Goal: Task Accomplishment & Management: Use online tool/utility

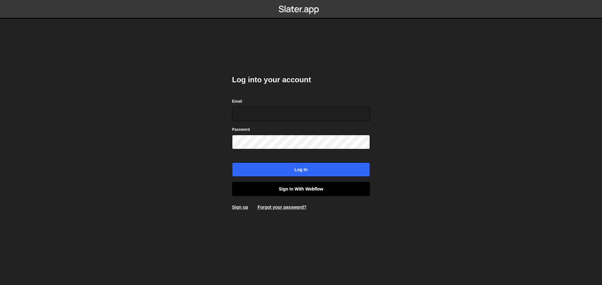
click at [310, 192] on link "Sign in with Webflow" at bounding box center [301, 189] width 138 height 14
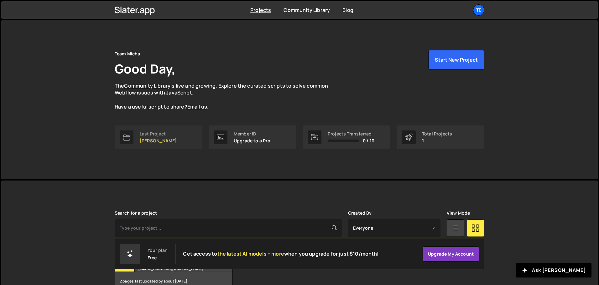
click at [158, 127] on link "Last Project [PERSON_NAME]" at bounding box center [159, 138] width 88 height 24
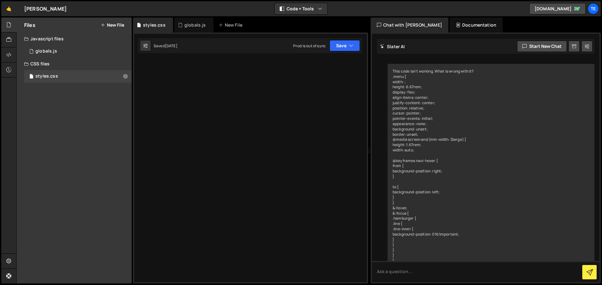
scroll to position [983, 0]
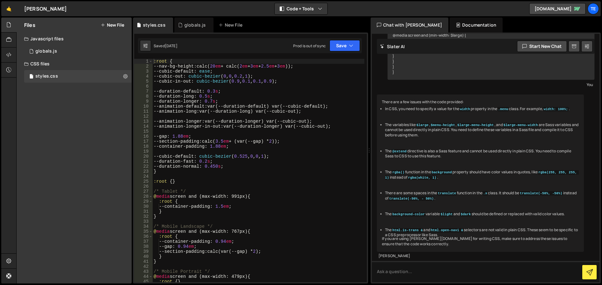
type textarea "--animation-default: var(--duration-default) var(--cubic-default);"
click at [225, 106] on div ":root { --nav-bg-height : calc( 20 em + calc( 2 em + 3 em + 2.5 em + 3 em )) ; …" at bounding box center [258, 176] width 212 height 234
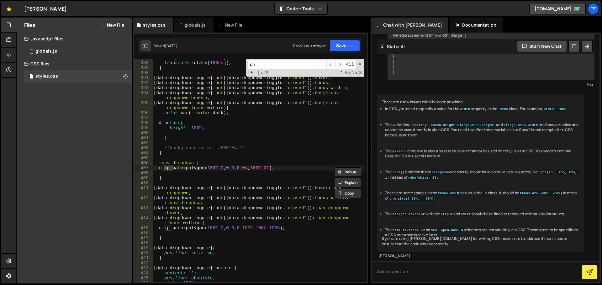
scroll to position [2079, 0]
type input "clip"
type textarea "clip-path: polygon(100% 0, 0 0, 0 0%, 100% 0%);"
click at [301, 168] on div "[ data-dropdown-toggle ] :not ([ data-dropdown-toggle = " closed " ]) :has (+ .…" at bounding box center [258, 169] width 212 height 239
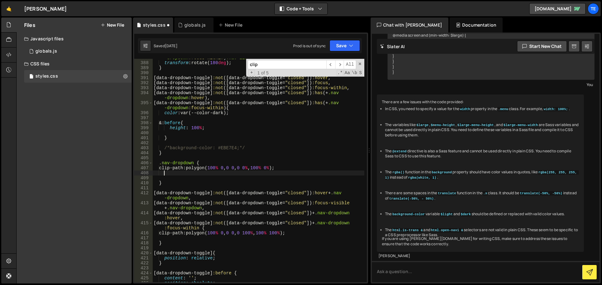
paste textarea
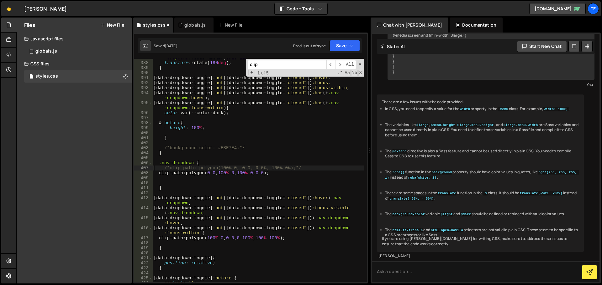
click at [309, 238] on div "[ data-dropdown-toggle ] :not ([ data-dropdown-toggle = " closed " ]) :has (+ .…" at bounding box center [258, 169] width 212 height 239
type textarea "/*clip-path: polygon(100% 0, 0 0, 0 100%, 100% 100%);*/"
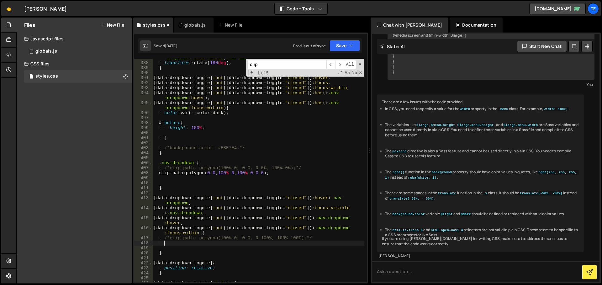
paste textarea
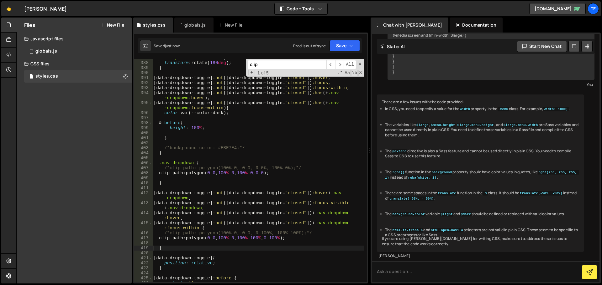
type textarea "}"
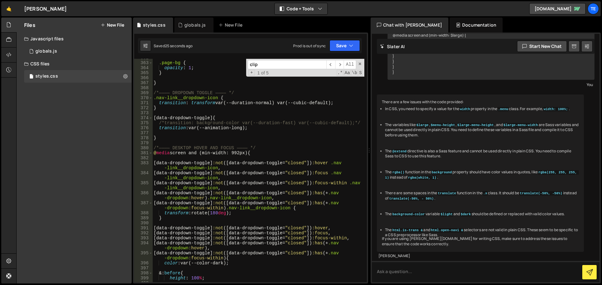
scroll to position [2023, 0]
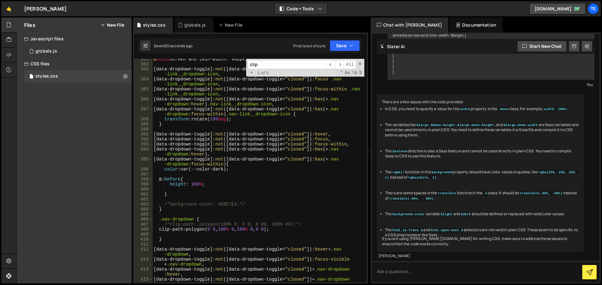
click at [295, 234] on div "@ media screen and (min-width: 992px) { [ data-dropdown-toggle ] :not ([ data-d…" at bounding box center [258, 176] width 212 height 239
type textarea "}"
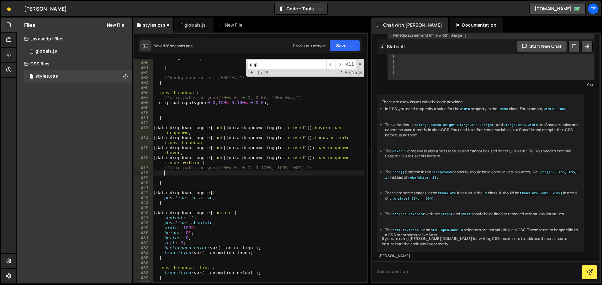
scroll to position [2150, 0]
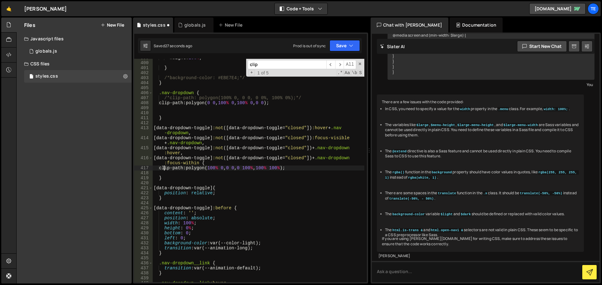
type textarea "clip-path: polygon(100% 0, 0 0, 0 0%, 100% 0%);"
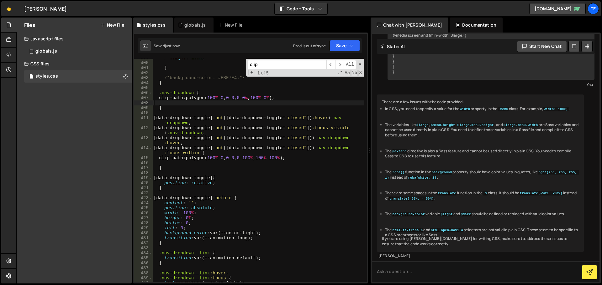
click at [270, 64] on input "clip" at bounding box center [287, 64] width 79 height 9
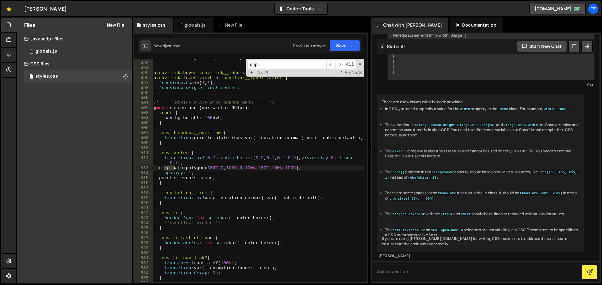
click at [318, 168] on div "transform-origin : right center ; } a .nav-link :hover .nav-link__label : :afte…" at bounding box center [258, 172] width 212 height 234
type textarea "/*clip-path: polygon(100% 0, 100% 0, 100% 100%, 100% 100%);*/"
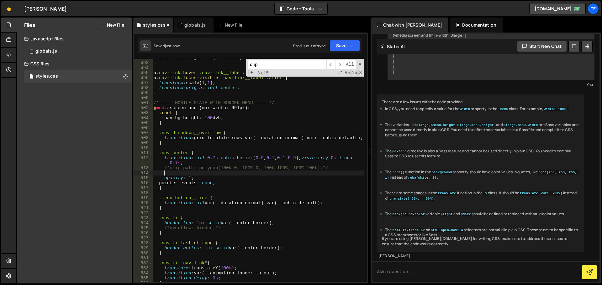
scroll to position [0, 0]
paste textarea
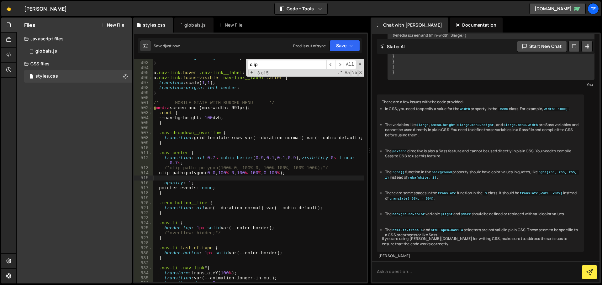
paste textarea "clip-path: polygon(0 0, 100% 0, 100% 100%, 0 100%);"
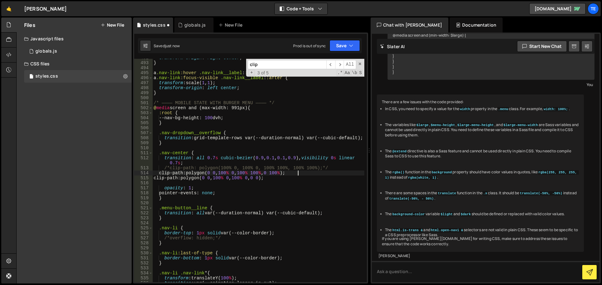
click at [301, 172] on div "transform-origin : right center ; } a .nav-link :hover .nav-link__label : :afte…" at bounding box center [258, 172] width 212 height 234
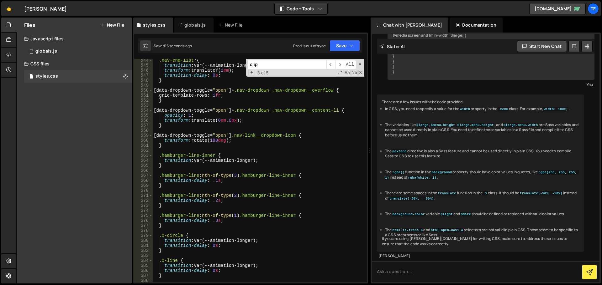
scroll to position [2929, 0]
click at [283, 65] on input "clip" at bounding box center [287, 64] width 79 height 9
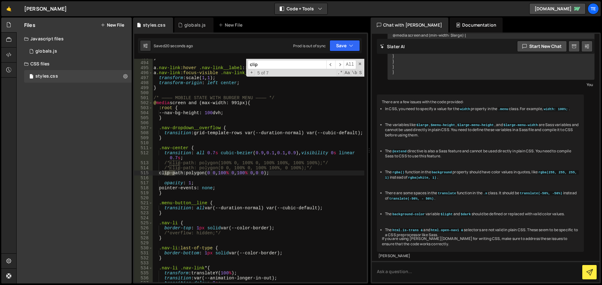
scroll to position [3223, 0]
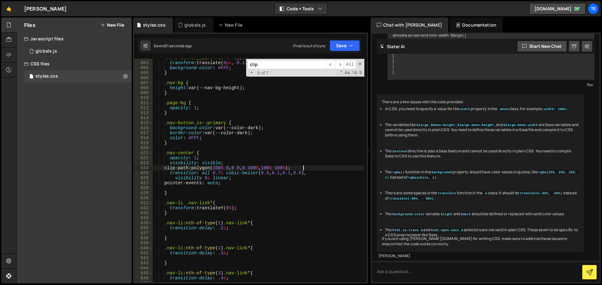
click at [312, 166] on div ".menu-button__line :nth-of-type ( 2 ) { transform : translate( 0 px , -0.175 em…" at bounding box center [258, 172] width 212 height 234
type textarea "/*clip-path: polygon(100% 0, 0 0, 0 100%, 100% 100%);*/"
paste textarea
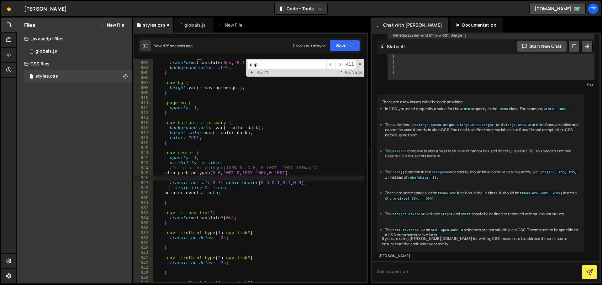
scroll to position [0, 0]
